Goal: Task Accomplishment & Management: Use online tool/utility

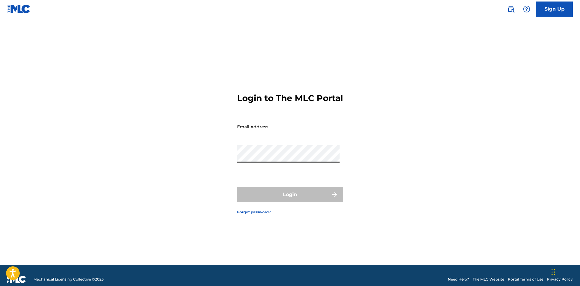
type input "[EMAIL_ADDRESS][DOMAIN_NAME]"
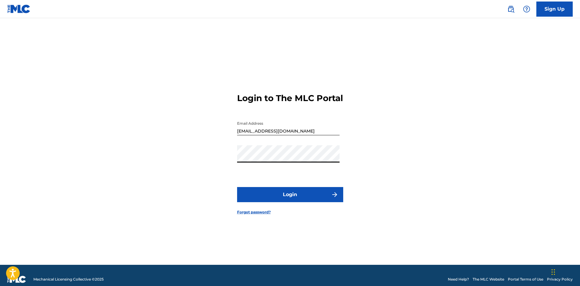
click at [294, 198] on button "Login" at bounding box center [290, 194] width 106 height 15
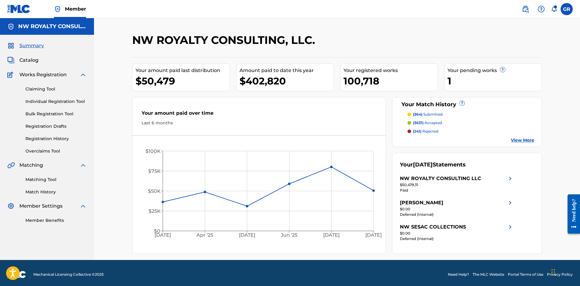
click at [42, 180] on link "Matching Tool" at bounding box center [55, 180] width 61 height 6
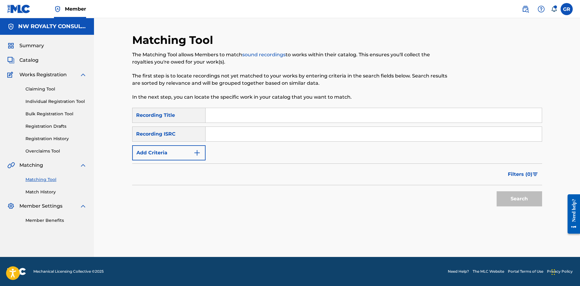
click at [216, 113] on input "Search Form" at bounding box center [373, 115] width 336 height 15
paste input "CASH REGISTER RIDDIM - BRAWTA MINI MIX"
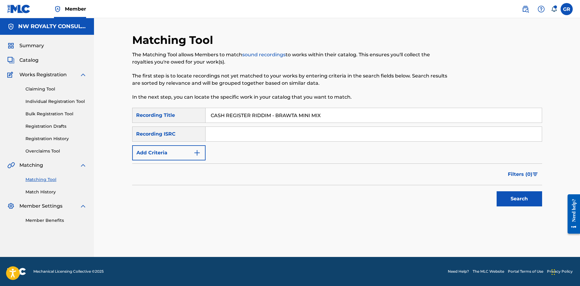
type input "CASH REGISTER RIDDIM - BRAWTA MINI MIX"
click at [199, 152] on img "Search Form" at bounding box center [196, 152] width 7 height 7
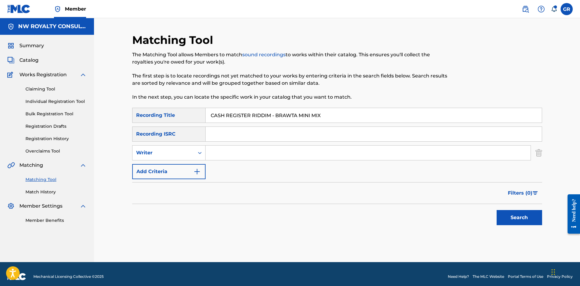
click at [199, 152] on icon "Search Form" at bounding box center [200, 153] width 6 height 6
click at [162, 168] on div "Recording Artist" at bounding box center [168, 168] width 73 height 15
click at [521, 217] on button "Search" at bounding box center [518, 217] width 45 height 15
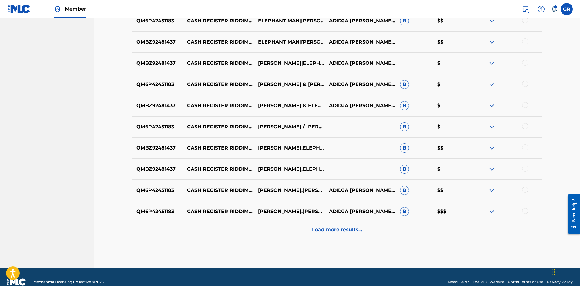
scroll to position [242, 0]
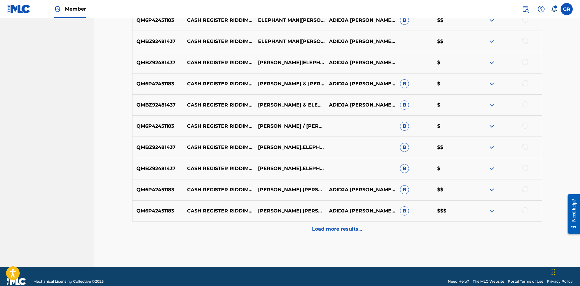
click at [344, 224] on div "Load more results..." at bounding box center [337, 229] width 410 height 15
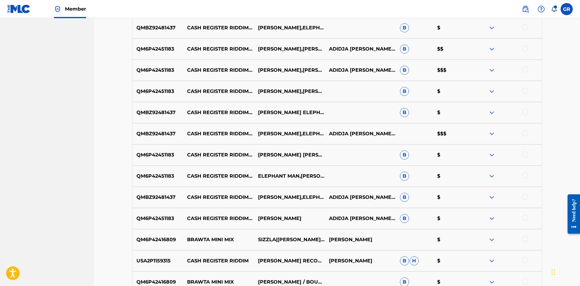
scroll to position [394, 0]
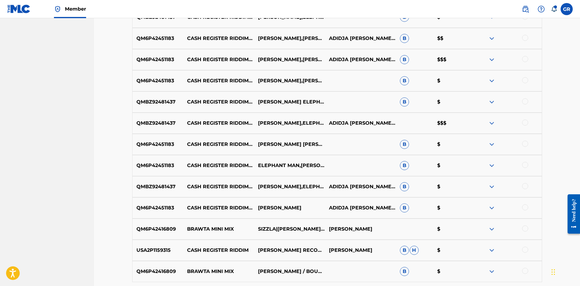
click at [527, 208] on div at bounding box center [525, 207] width 6 height 6
click at [526, 185] on div at bounding box center [525, 186] width 6 height 6
click at [525, 163] on div at bounding box center [525, 165] width 6 height 6
click at [526, 143] on div at bounding box center [525, 144] width 6 height 6
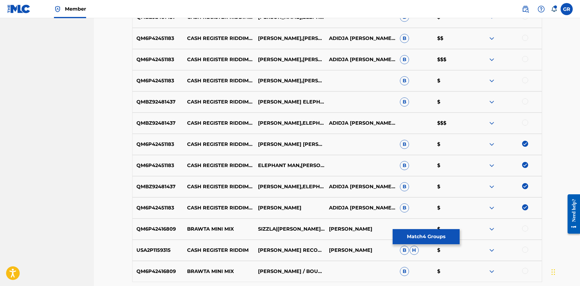
click at [525, 121] on div at bounding box center [525, 123] width 6 height 6
click at [524, 101] on div at bounding box center [525, 101] width 6 height 6
click at [525, 81] on div at bounding box center [525, 80] width 6 height 6
click at [525, 58] on div at bounding box center [525, 59] width 6 height 6
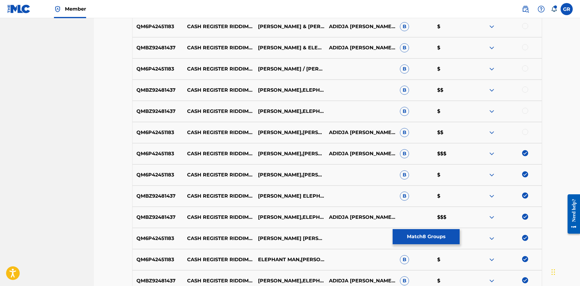
scroll to position [273, 0]
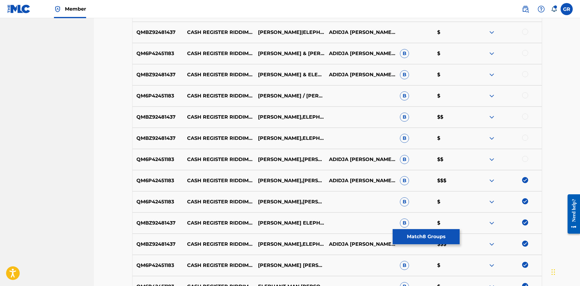
click at [524, 158] on div at bounding box center [525, 159] width 6 height 6
click at [526, 136] on div at bounding box center [525, 138] width 6 height 6
click at [524, 115] on div at bounding box center [525, 117] width 6 height 6
click at [524, 95] on div at bounding box center [525, 95] width 6 height 6
click at [523, 76] on div at bounding box center [525, 74] width 6 height 6
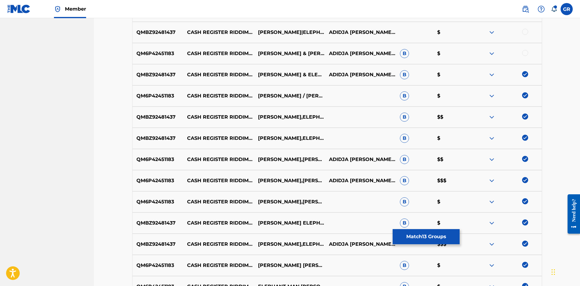
click at [526, 52] on div at bounding box center [525, 53] width 6 height 6
click at [523, 34] on div at bounding box center [525, 32] width 6 height 6
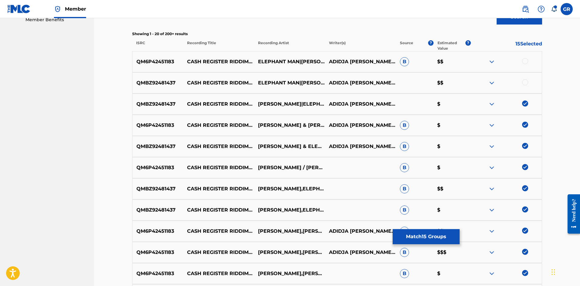
scroll to position [151, 0]
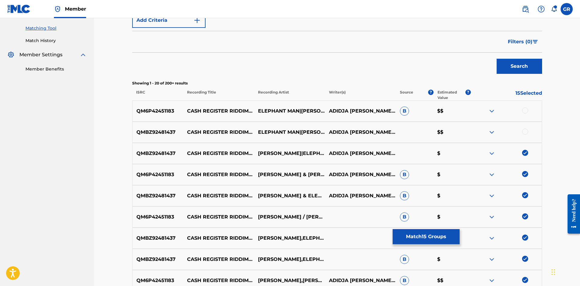
click at [524, 132] on div at bounding box center [525, 132] width 6 height 6
click at [526, 107] on div "QM6P42451183 CASH REGISTER RIDDIM BRAWTA MINI MIX ELEPHANT MAN|[PERSON_NAME]|[P…" at bounding box center [337, 111] width 410 height 21
click at [526, 111] on div at bounding box center [525, 111] width 6 height 6
click at [427, 235] on button "Match 17 Groups" at bounding box center [425, 236] width 67 height 15
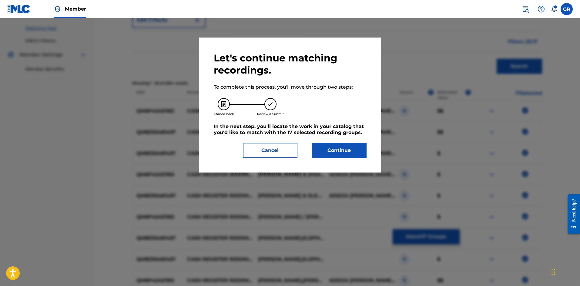
click at [340, 153] on button "Continue" at bounding box center [339, 150] width 55 height 15
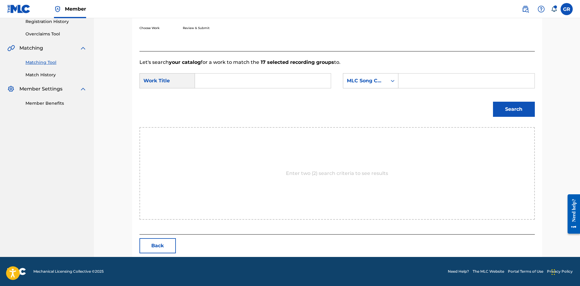
scroll to position [117, 0]
click at [205, 80] on input "Search Form" at bounding box center [262, 81] width 125 height 15
paste input "CASH REGISTER RIDDIM - BRAWTA MINI MIX"
type input "CASH REGISTER RIDDIM - BRAWTA MINI MIX"
click at [406, 80] on input "Search Form" at bounding box center [465, 81] width 125 height 15
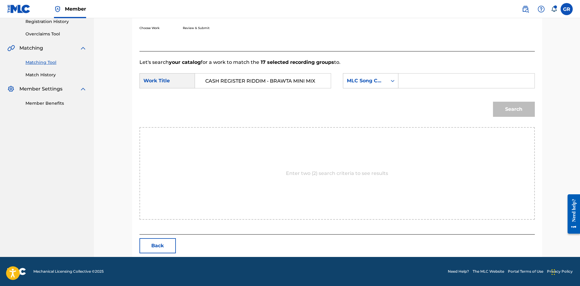
paste input "CK7ZPR"
type input "CK7ZPR"
click at [517, 110] on button "Search" at bounding box center [514, 109] width 42 height 15
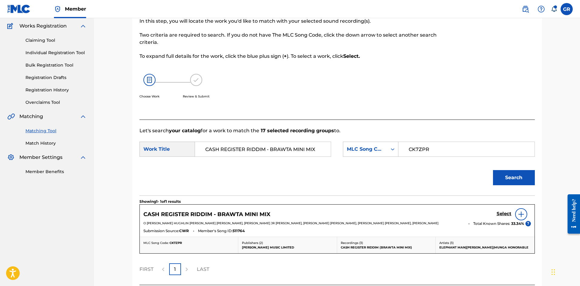
scroll to position [99, 0]
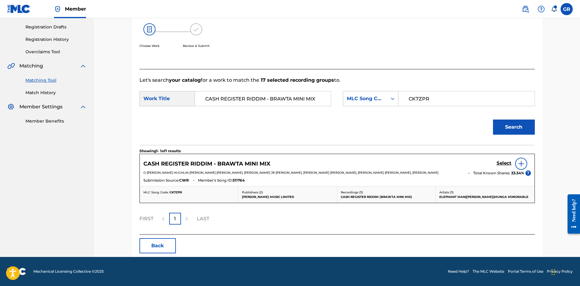
click at [500, 163] on h5 "Select" at bounding box center [503, 164] width 15 height 6
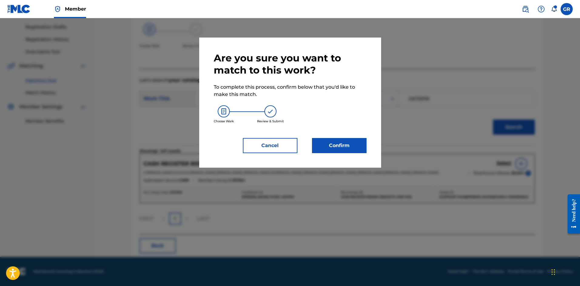
click at [342, 149] on button "Confirm" at bounding box center [339, 145] width 55 height 15
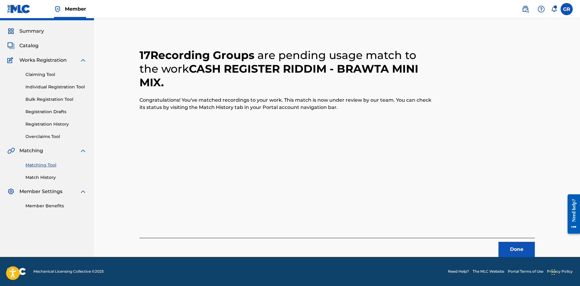
scroll to position [15, 0]
click at [517, 247] on button "Done" at bounding box center [516, 249] width 36 height 15
